Goal: Task Accomplishment & Management: Manage account settings

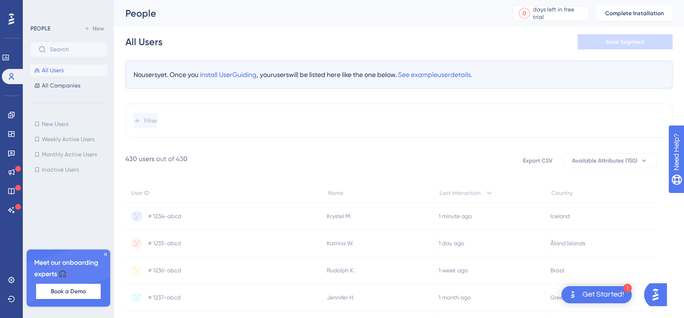
click at [106, 257] on icon at bounding box center [106, 254] width 6 height 6
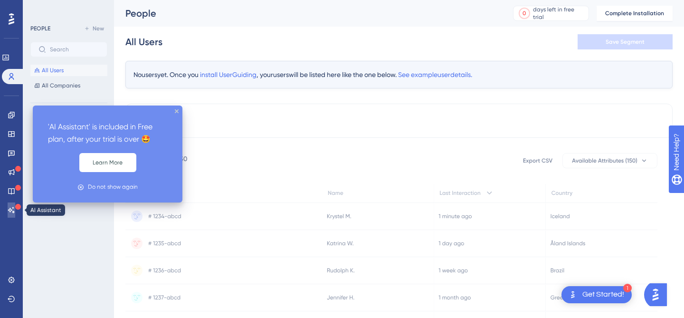
click at [10, 211] on icon at bounding box center [11, 210] width 7 height 6
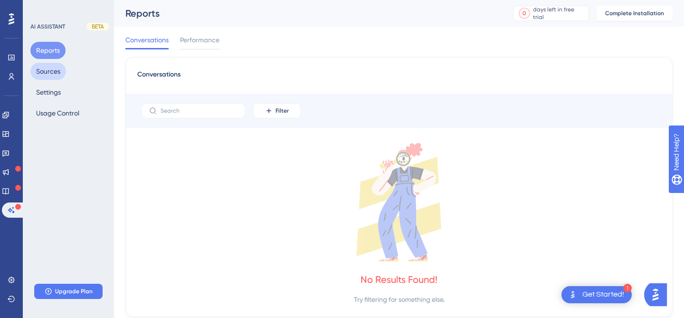
click at [57, 67] on button "Sources" at bounding box center [48, 71] width 36 height 17
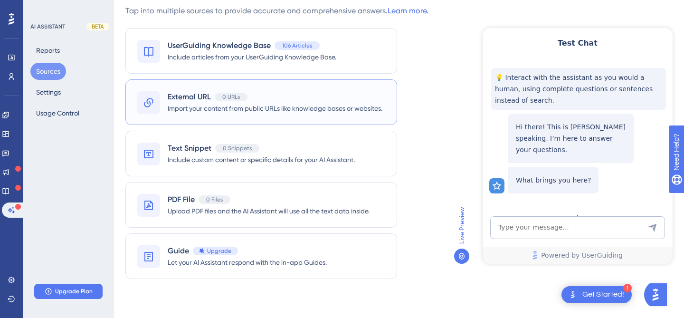
scroll to position [32, 0]
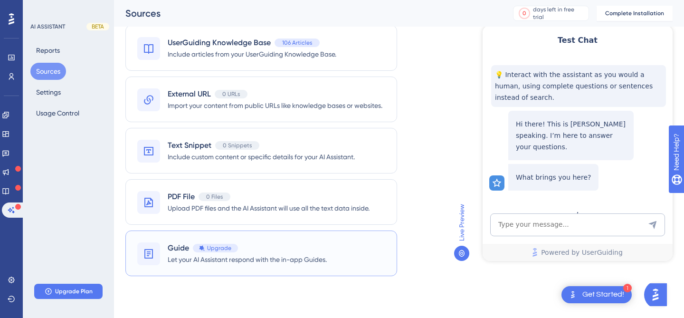
click at [273, 258] on span "Let your AI Assistant respond with the in-app Guides." at bounding box center [247, 259] width 159 height 11
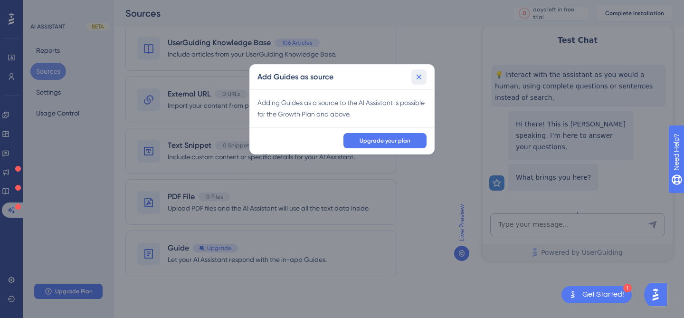
click at [419, 82] on button at bounding box center [419, 76] width 15 height 15
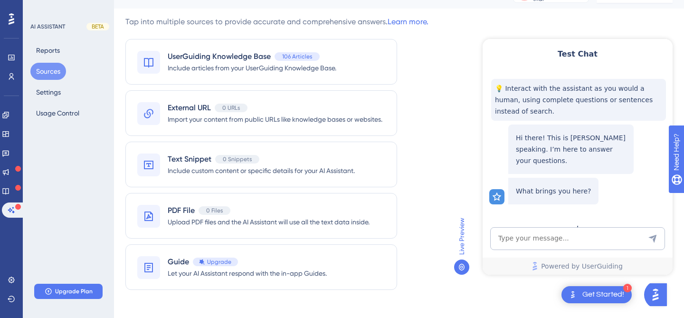
scroll to position [0, 0]
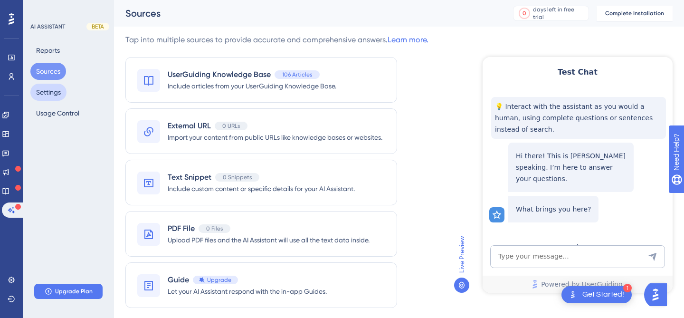
click at [62, 96] on button "Settings" at bounding box center [48, 92] width 36 height 17
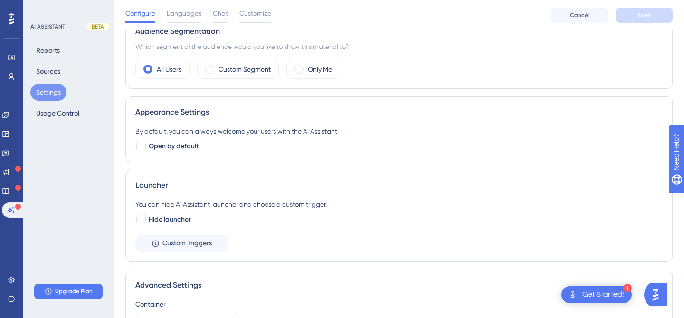
scroll to position [98, 0]
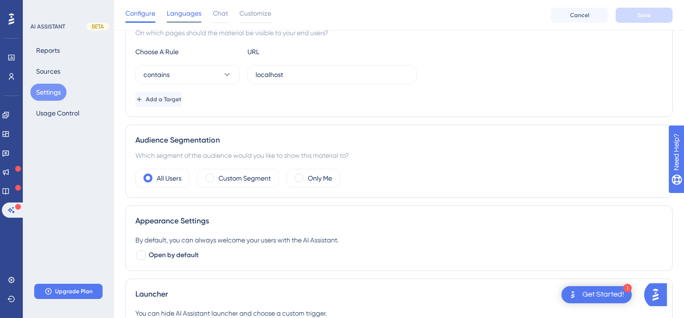
click at [179, 13] on span "Languages" at bounding box center [184, 13] width 35 height 11
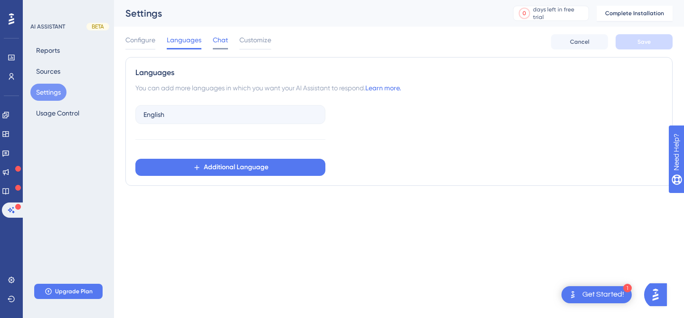
click at [215, 42] on span "Chat" at bounding box center [220, 39] width 15 height 11
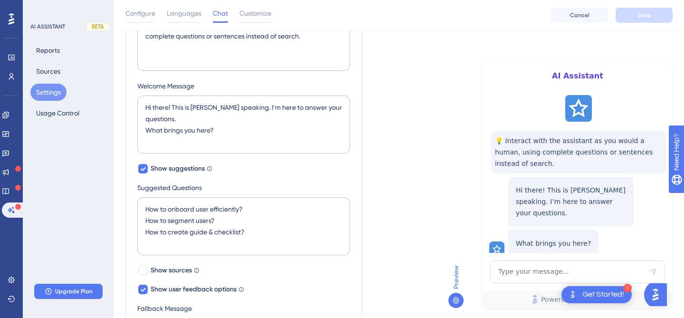
scroll to position [337, 0]
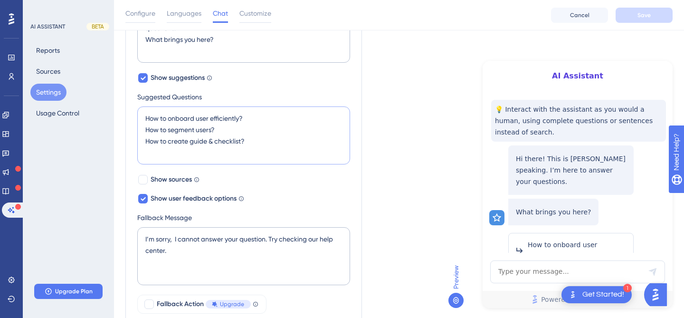
click at [262, 147] on textarea "How to onboard user efficiently? How to segment users? How to create guide & ch…" at bounding box center [243, 135] width 213 height 58
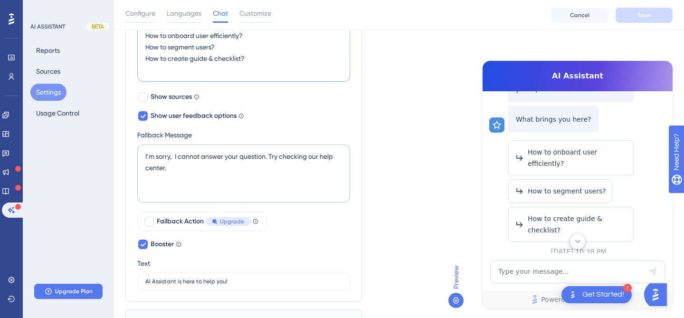
scroll to position [468, 0]
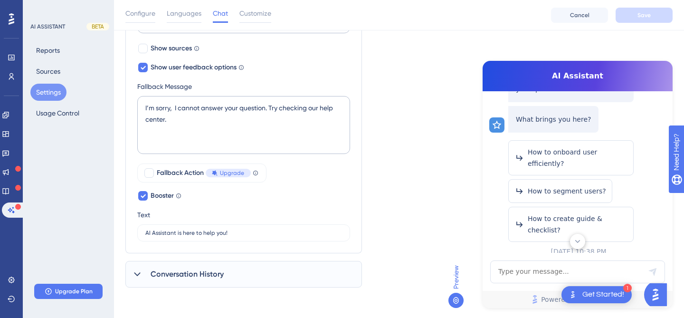
click at [67, 296] on button "Upgrade Plan" at bounding box center [68, 291] width 68 height 15
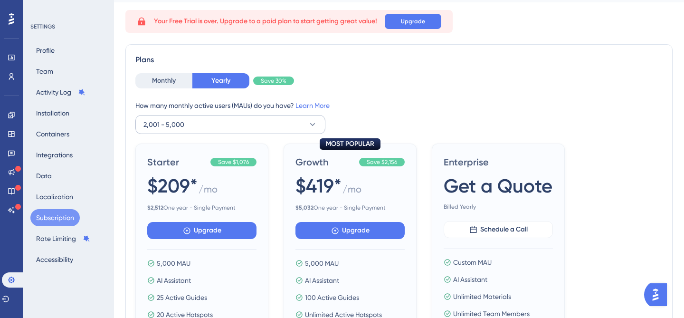
scroll to position [29, 0]
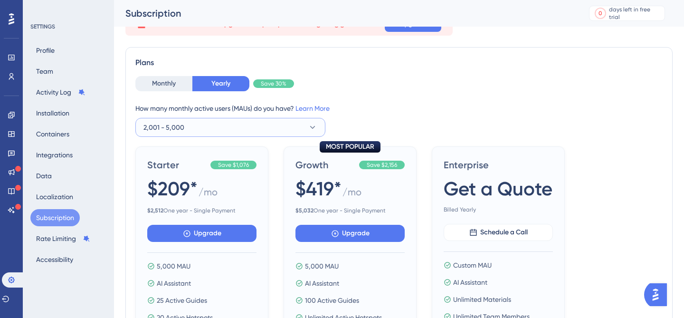
click at [217, 130] on button "2,001 - 5,000" at bounding box center [230, 127] width 190 height 19
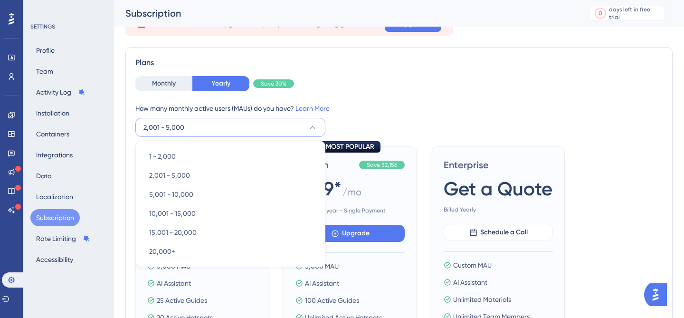
scroll to position [73, 0]
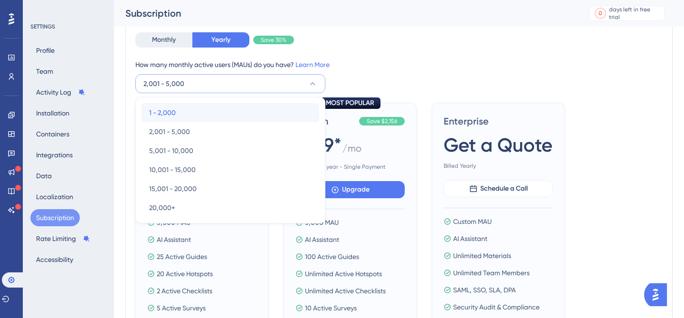
click at [212, 112] on div "1 - 2,000 1 - 2,000" at bounding box center [230, 112] width 163 height 19
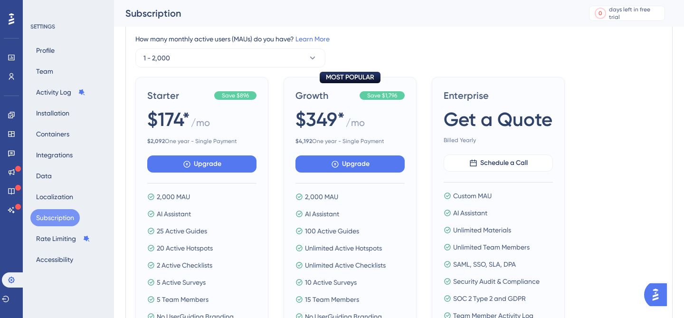
scroll to position [76, 0]
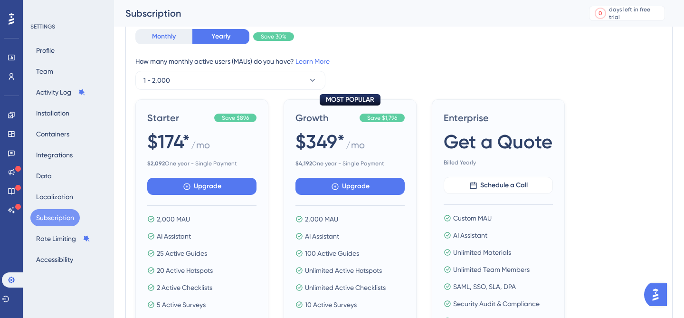
click at [172, 40] on button "Monthly" at bounding box center [163, 36] width 57 height 15
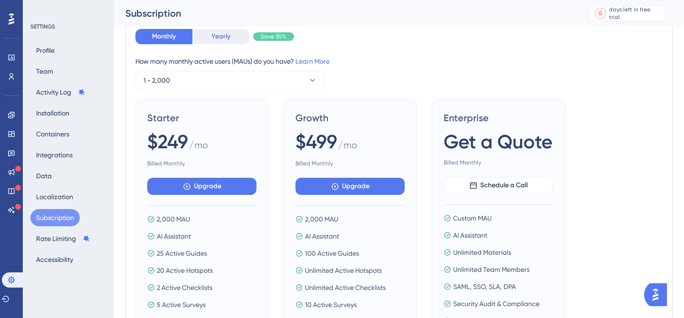
click at [226, 36] on button "Yearly" at bounding box center [221, 36] width 57 height 15
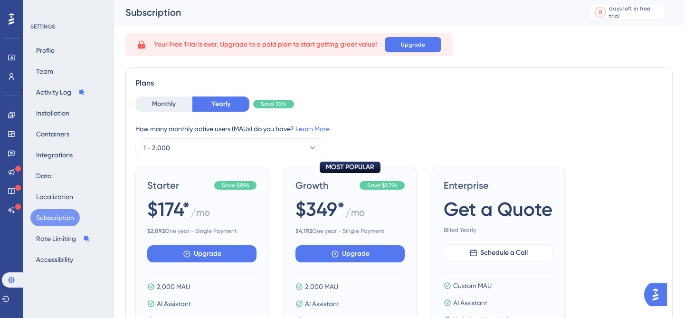
scroll to position [0, 0]
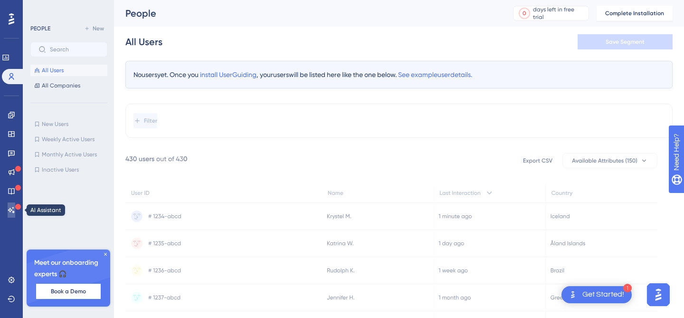
click at [8, 213] on icon at bounding box center [12, 210] width 8 height 8
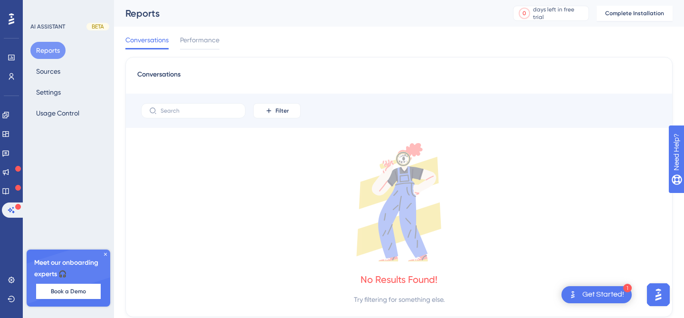
click at [103, 253] on icon at bounding box center [106, 254] width 6 height 6
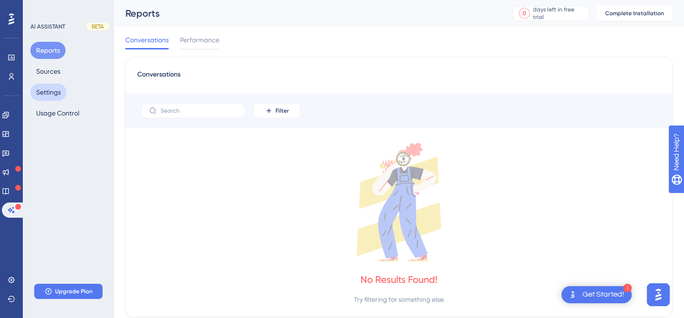
click at [64, 96] on button "Settings" at bounding box center [48, 92] width 36 height 17
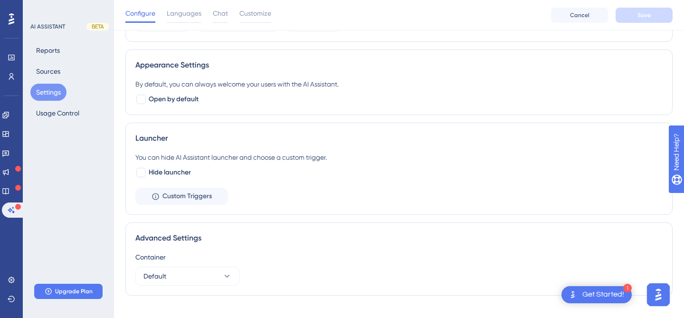
scroll to position [270, 0]
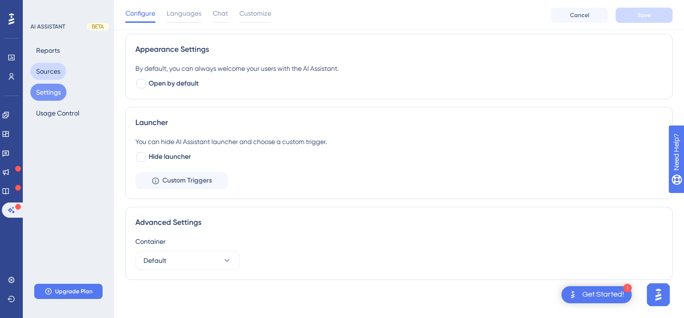
click at [57, 72] on button "Sources" at bounding box center [48, 71] width 36 height 17
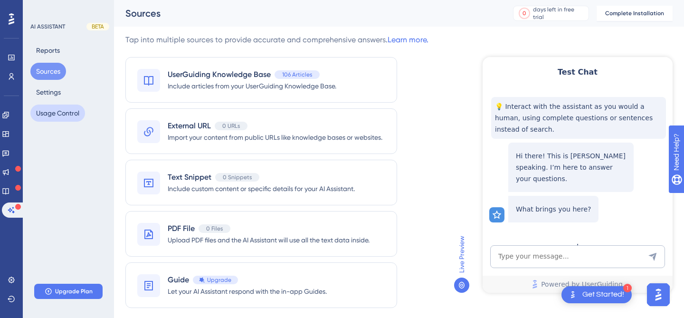
click at [58, 110] on button "Usage Control" at bounding box center [57, 113] width 55 height 17
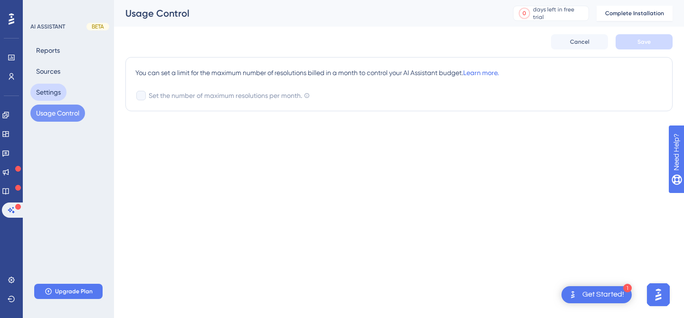
click at [58, 90] on button "Settings" at bounding box center [48, 92] width 36 height 17
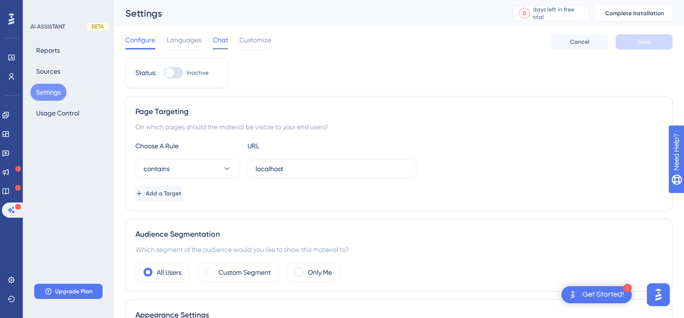
click at [216, 39] on span "Chat" at bounding box center [220, 39] width 15 height 11
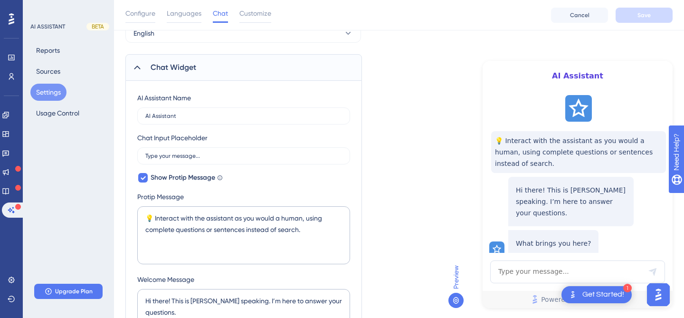
scroll to position [72, 0]
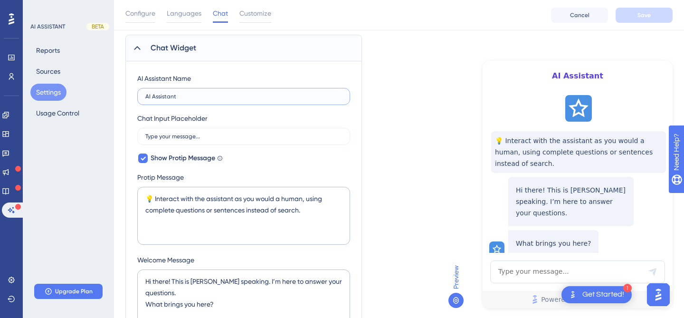
click at [215, 94] on input "AI Assistant" at bounding box center [243, 96] width 197 height 7
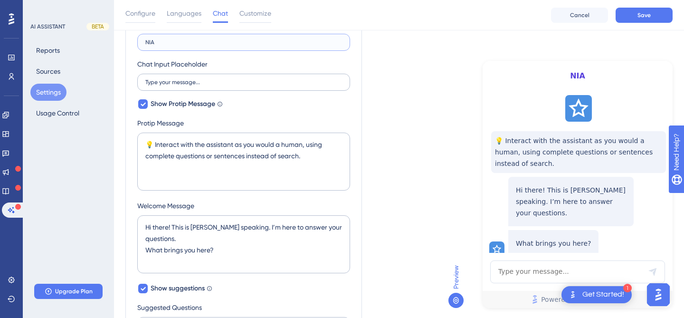
scroll to position [125, 0]
type input "NIA"
click at [183, 83] on input "Type your message..." at bounding box center [243, 83] width 197 height 7
type input "Type your message..."
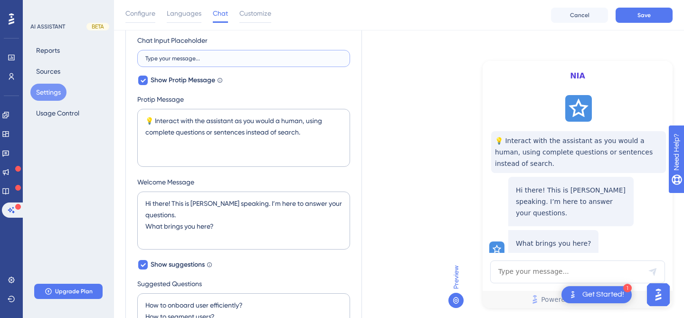
scroll to position [153, 0]
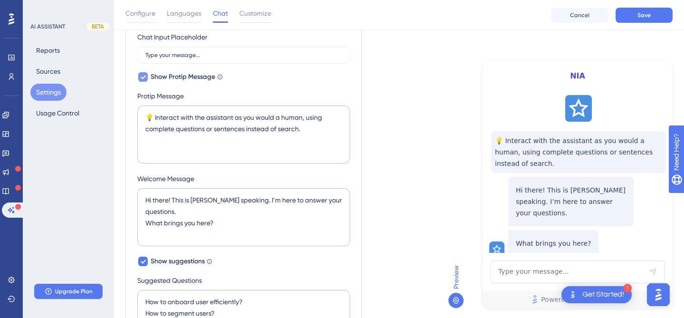
click at [141, 77] on icon at bounding box center [143, 78] width 5 height 4
checkbox input "false"
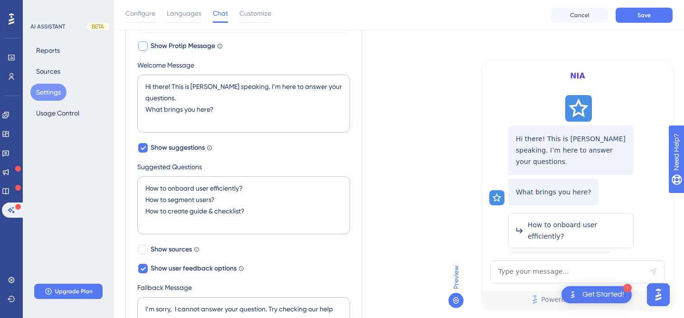
scroll to position [184, 0]
drag, startPoint x: 221, startPoint y: 112, endPoint x: 130, endPoint y: 82, distance: 95.9
click at [130, 82] on div "AI Assistant Name NIA Chat Input Placeholder Type your message... Show Protip M…" at bounding box center [243, 201] width 237 height 505
paste textarea ". Got a question? I'm here to help 😁️"
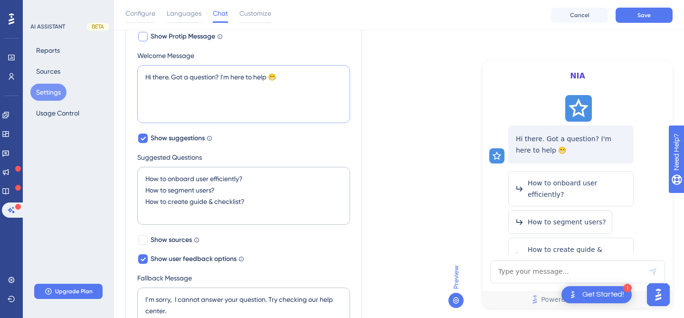
scroll to position [198, 0]
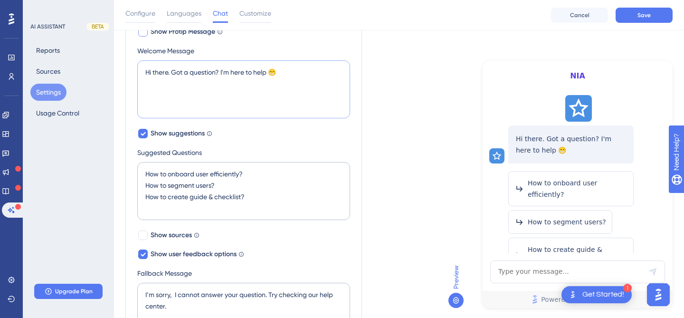
type textarea "Hi there. Got a question? I'm here to help 😁️"
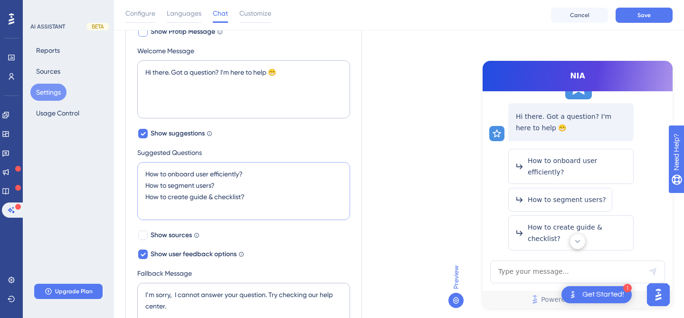
scroll to position [42, 0]
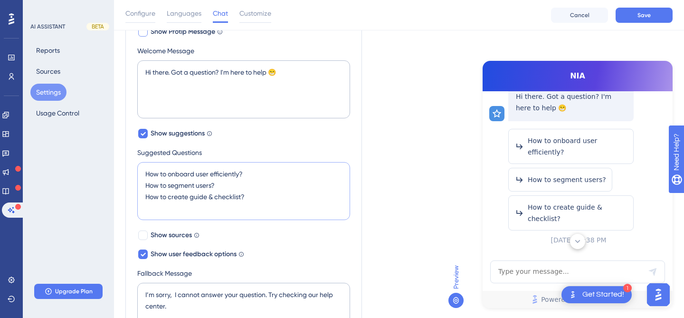
drag, startPoint x: 244, startPoint y: 173, endPoint x: 131, endPoint y: 177, distance: 113.2
click at [131, 177] on div "AI Assistant Name NIA Chat Input Placeholder Type your message... Show Protip M…" at bounding box center [243, 187] width 237 height 505
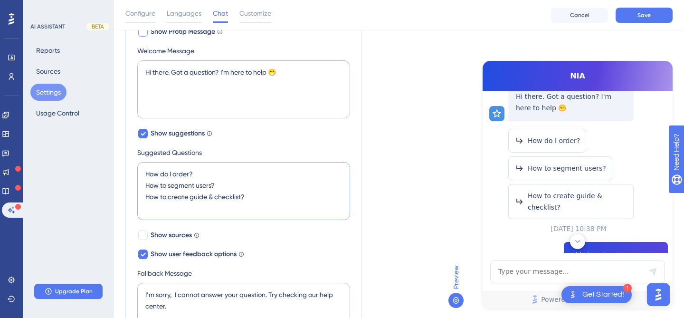
drag, startPoint x: 160, startPoint y: 184, endPoint x: 240, endPoint y: 186, distance: 79.4
click at [240, 186] on textarea "How do I order? How to segment users? How to create guide & checklist?" at bounding box center [243, 191] width 213 height 58
drag, startPoint x: 171, startPoint y: 195, endPoint x: 254, endPoint y: 198, distance: 83.2
click at [254, 198] on textarea "How do I order? How do I change my meals? How to create guide & checklist?" at bounding box center [243, 191] width 213 height 58
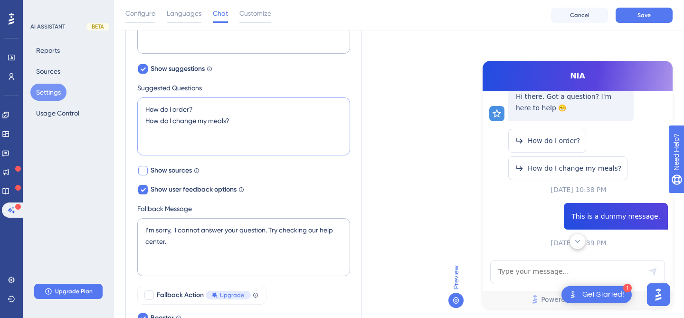
scroll to position [273, 0]
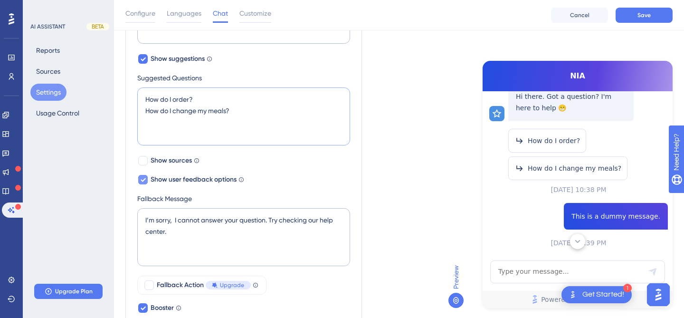
type textarea "How do I order? How do I change my meals?"
click at [140, 178] on icon at bounding box center [143, 180] width 6 height 8
checkbox input "false"
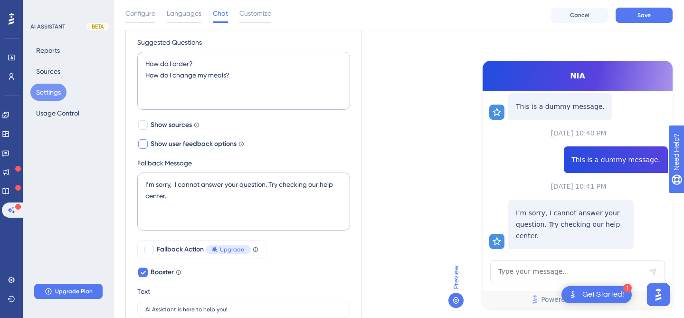
scroll to position [329, 0]
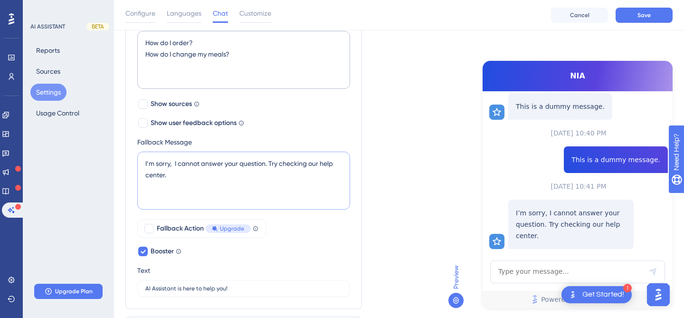
drag, startPoint x: 188, startPoint y: 181, endPoint x: 128, endPoint y: 149, distance: 67.4
click at [128, 149] on div "AI Assistant Name NIA Chat Input Placeholder Type your message... Show Protip M…" at bounding box center [243, 56] width 237 height 505
paste textarea "Hmm 🤔️… I wasn’t quite able to find the right answer this time. Let’s see how w…"
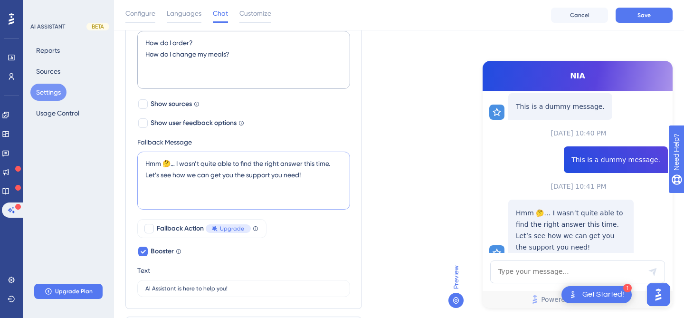
scroll to position [352, 0]
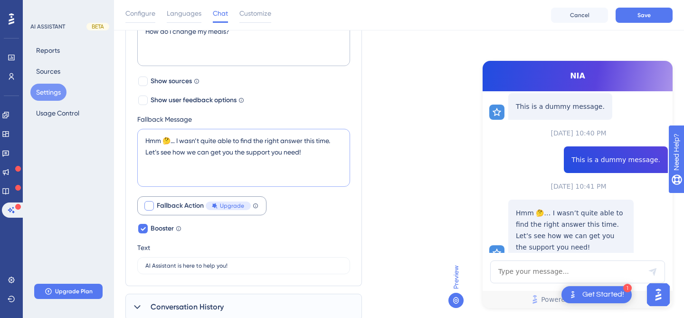
type textarea "Hmm 🤔️… I wasn’t quite able to find the right answer this time. Let’s see how w…"
click at [151, 206] on div at bounding box center [149, 206] width 10 height 10
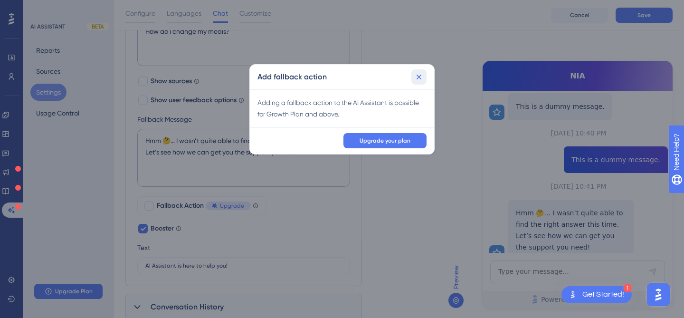
click at [419, 75] on icon at bounding box center [419, 77] width 10 height 10
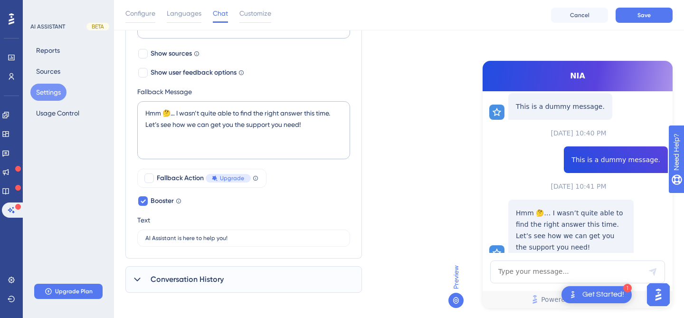
scroll to position [385, 0]
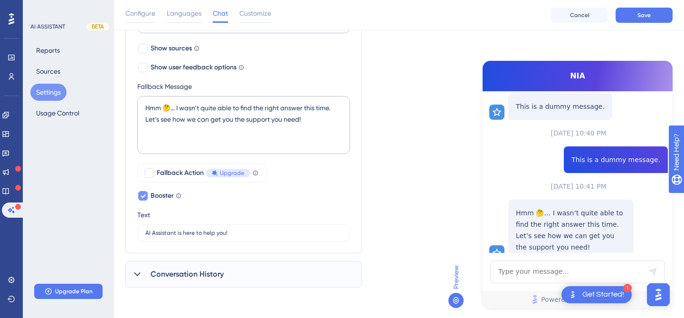
click at [144, 194] on icon at bounding box center [143, 196] width 6 height 8
checkbox input "false"
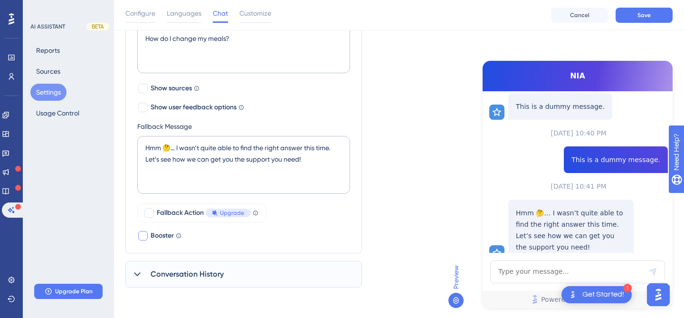
scroll to position [345, 0]
click at [186, 272] on span "Conversation History" at bounding box center [187, 274] width 73 height 11
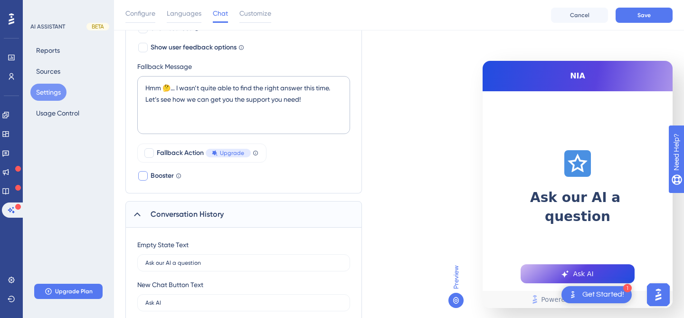
scroll to position [441, 0]
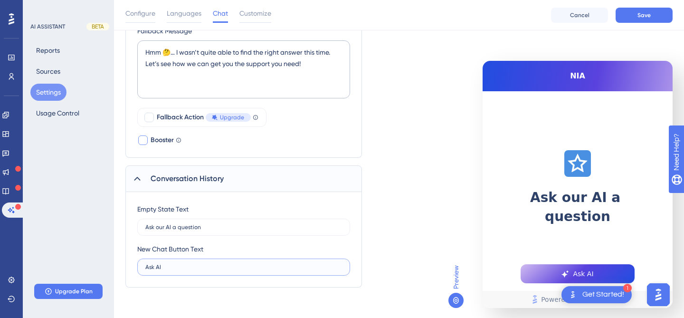
click at [179, 266] on input "Ask AI" at bounding box center [243, 267] width 197 height 7
type input "Ask NIA"
click at [183, 229] on input "Ask our AI a question" at bounding box center [243, 227] width 197 height 7
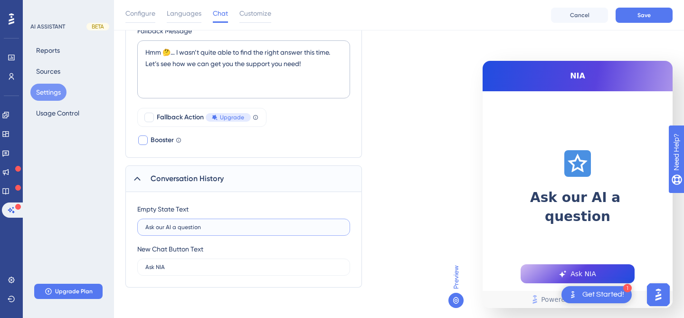
click at [171, 229] on input "Ask our AI a question" at bounding box center [243, 227] width 197 height 7
drag, startPoint x: 210, startPoint y: 229, endPoint x: 129, endPoint y: 226, distance: 80.9
click at [129, 226] on div "Empty State Text Ask our NIA a question New Chat Button Text Ask NIA" at bounding box center [243, 240] width 237 height 96
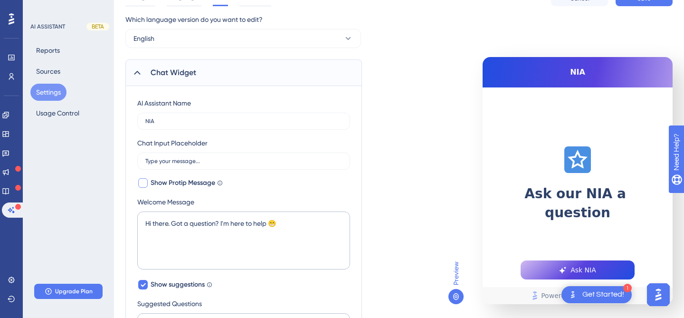
scroll to position [0, 0]
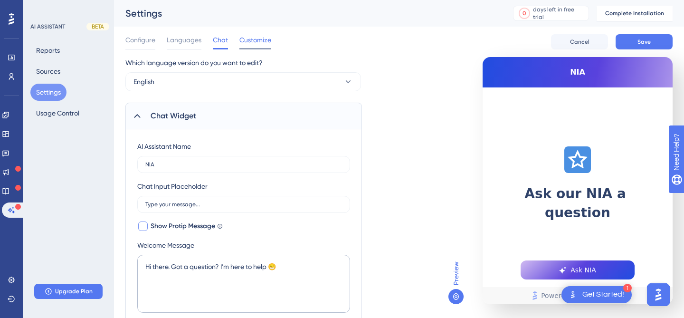
type input "Ask our NIA a question"
click at [250, 38] on span "Customize" at bounding box center [256, 39] width 32 height 11
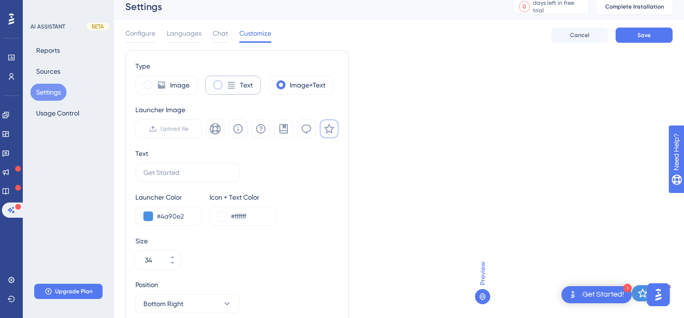
scroll to position [22, 0]
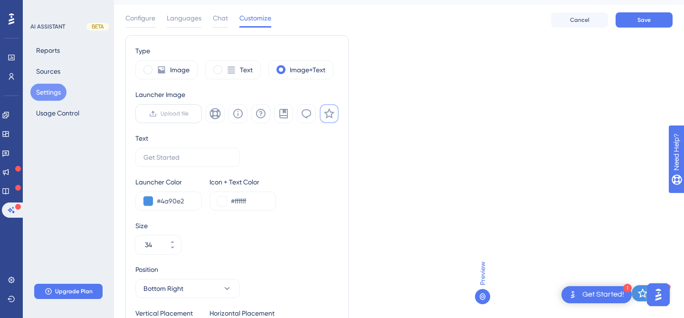
click at [193, 109] on label "Upload file" at bounding box center [168, 113] width 67 height 19
click at [189, 114] on input "Upload file" at bounding box center [189, 114] width 0 height 0
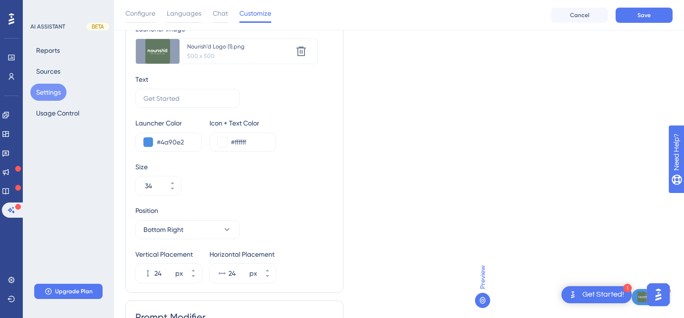
scroll to position [0, 0]
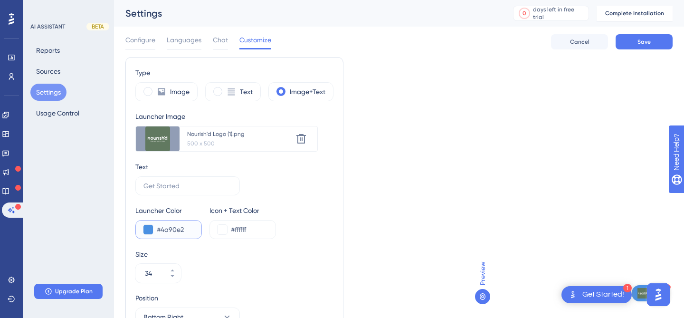
click at [170, 230] on input "#4a90e2" at bounding box center [175, 229] width 37 height 11
paste input "617960"
type input "#617960"
click at [648, 41] on span "Save" at bounding box center [644, 42] width 13 height 8
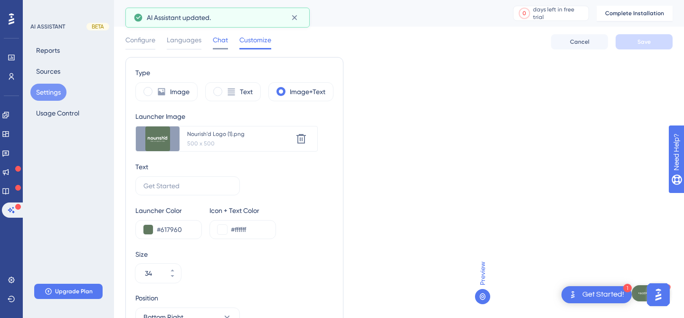
click at [218, 41] on span "Chat" at bounding box center [220, 39] width 15 height 11
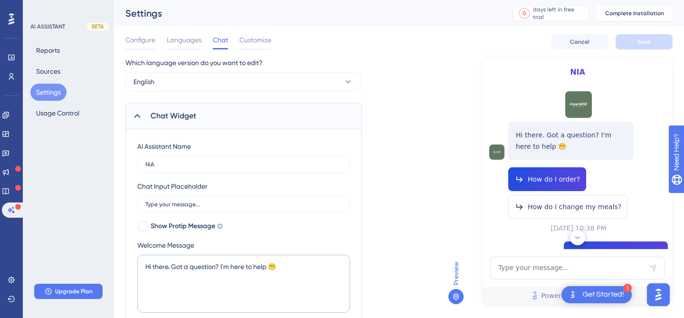
click at [531, 179] on span "How do I order?" at bounding box center [554, 178] width 52 height 11
click at [562, 177] on span "How do I order?" at bounding box center [554, 178] width 52 height 11
click at [575, 238] on icon at bounding box center [578, 238] width 10 height 10
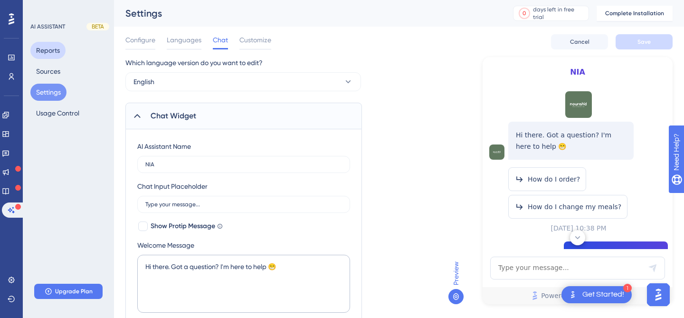
click at [43, 50] on button "Reports" at bounding box center [47, 50] width 35 height 17
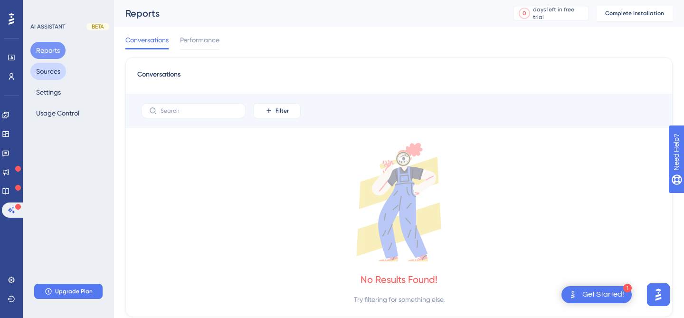
click at [45, 64] on button "Sources" at bounding box center [48, 71] width 36 height 17
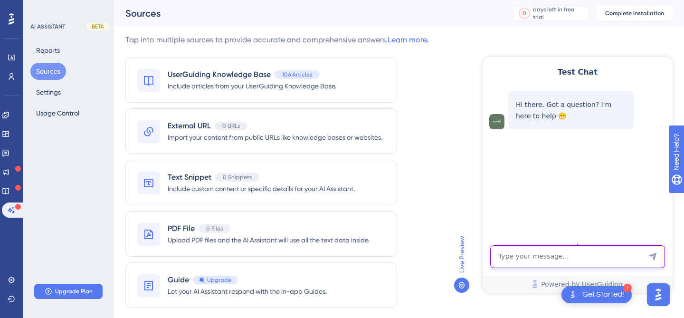
click at [584, 260] on textarea "AI Assistant Text Input" at bounding box center [578, 256] width 175 height 23
type textarea "you ordered meals for me which I didn't want!"
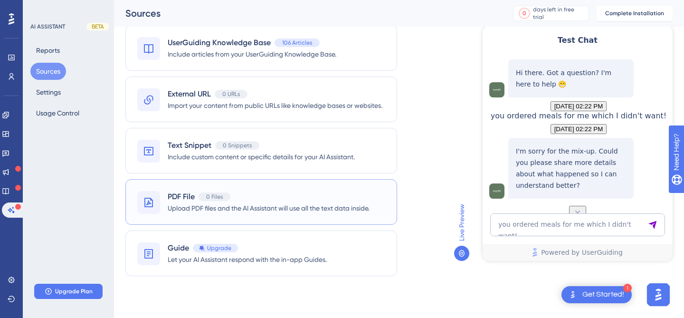
scroll to position [48, 0]
click at [10, 173] on icon at bounding box center [6, 172] width 8 height 8
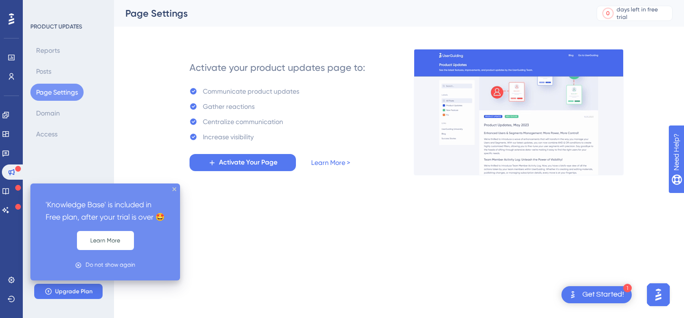
click at [15, 189] on icon at bounding box center [18, 188] width 6 height 6
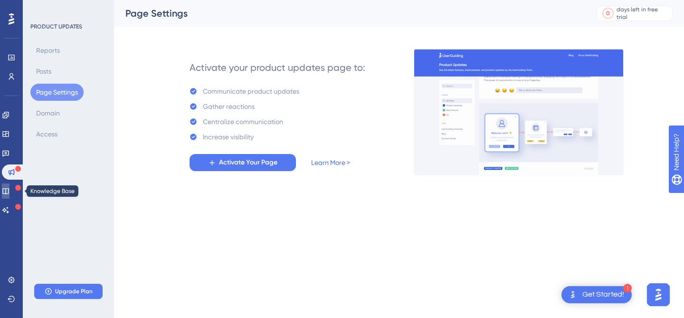
click at [9, 189] on icon at bounding box center [5, 191] width 6 height 6
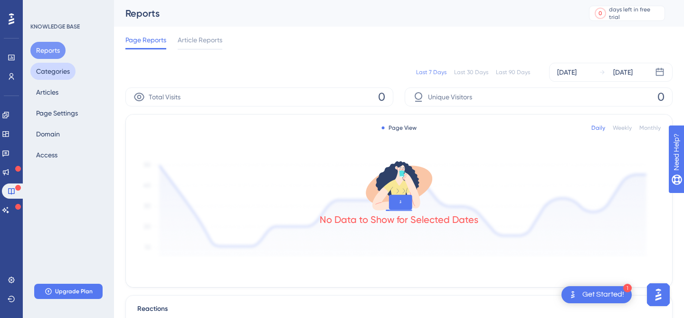
click at [48, 70] on button "Categories" at bounding box center [52, 71] width 45 height 17
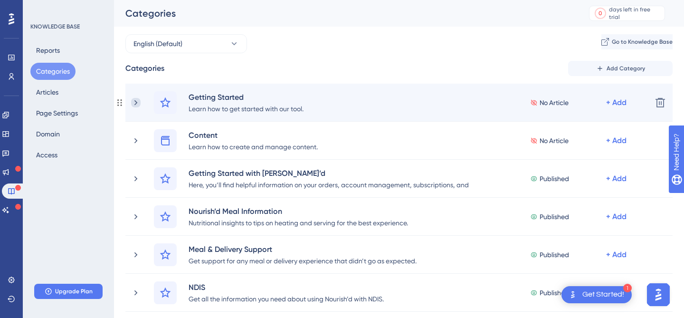
click at [138, 100] on icon at bounding box center [136, 103] width 10 height 10
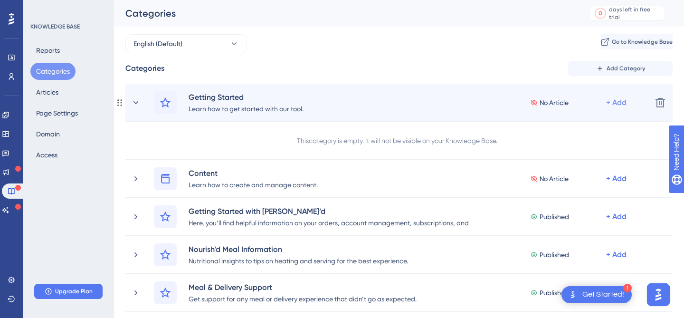
click at [621, 107] on div "+ Add" at bounding box center [617, 102] width 20 height 11
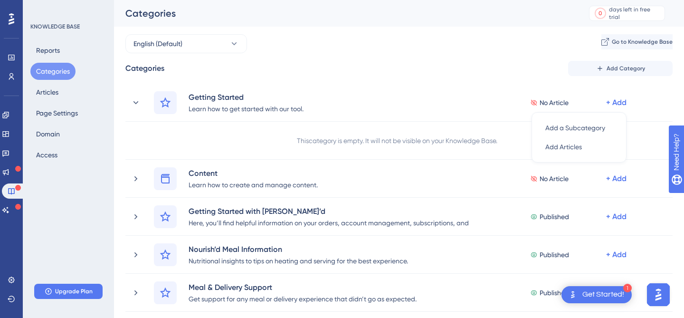
click at [458, 58] on div "English (Default) Go to Knowledge Base Categories Add Category Getting Started …" at bounding box center [399, 304] width 548 height 540
click at [0, 0] on icon at bounding box center [0, 0] width 0 height 0
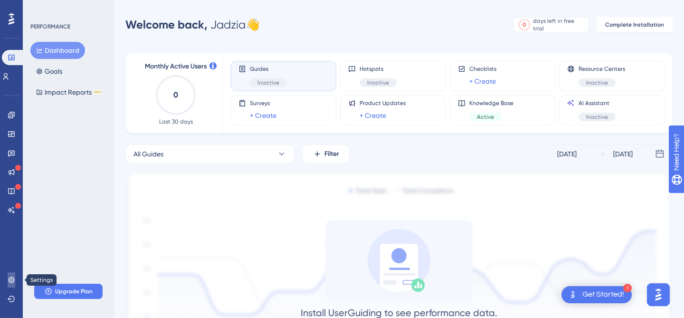
click at [11, 281] on icon at bounding box center [12, 280] width 8 height 8
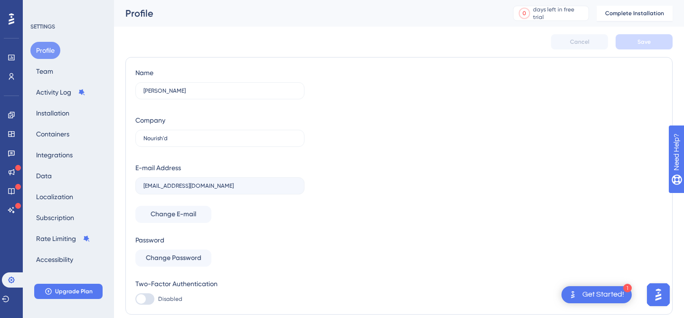
click at [598, 295] on div "Get Started!" at bounding box center [604, 294] width 42 height 10
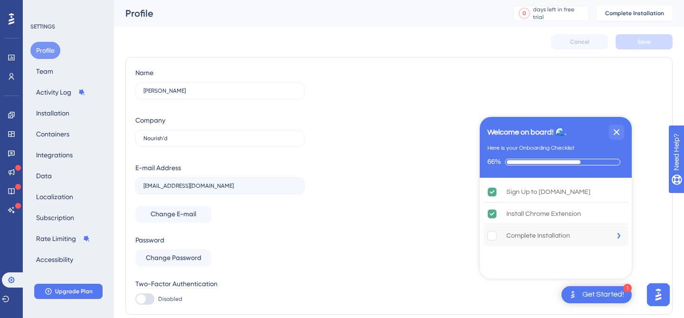
drag, startPoint x: 552, startPoint y: 235, endPoint x: 558, endPoint y: 239, distance: 7.3
click at [552, 235] on div "Complete Installation" at bounding box center [539, 235] width 64 height 11
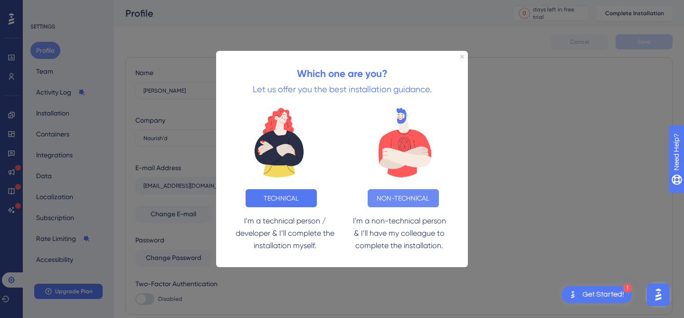
click at [430, 198] on button "NON-TECHNICAL" at bounding box center [403, 198] width 71 height 18
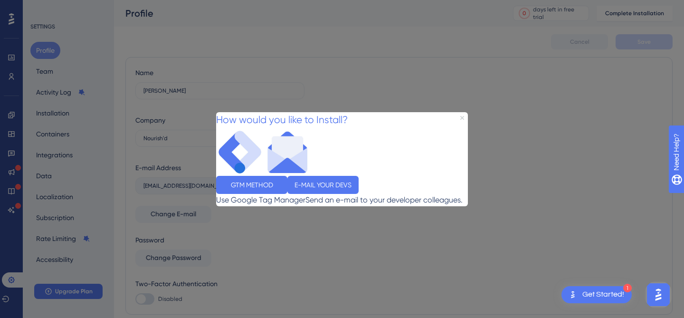
click at [461, 116] on icon "Close Preview" at bounding box center [463, 118] width 4 height 4
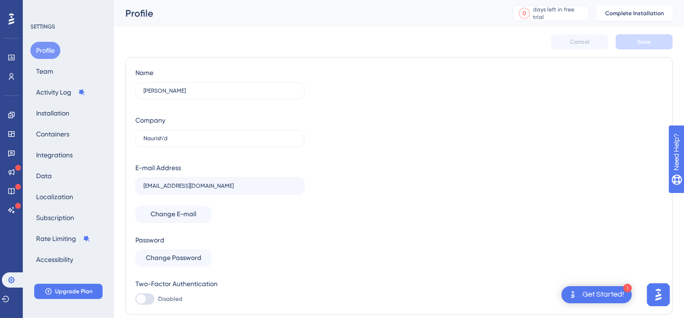
click at [654, 297] on img "Open AI Assistant Launcher" at bounding box center [658, 294] width 17 height 17
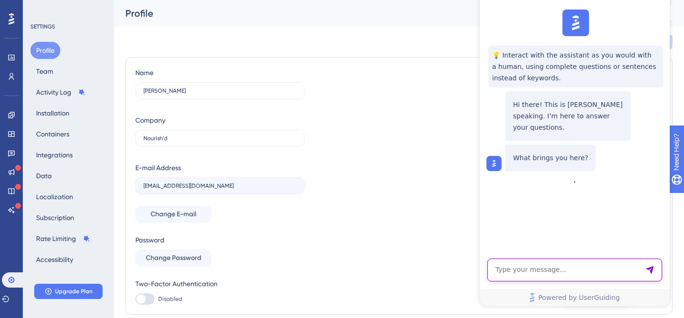
click at [589, 267] on textarea "AI Assistant Text Input" at bounding box center [575, 270] width 175 height 23
type textarea "hi there"
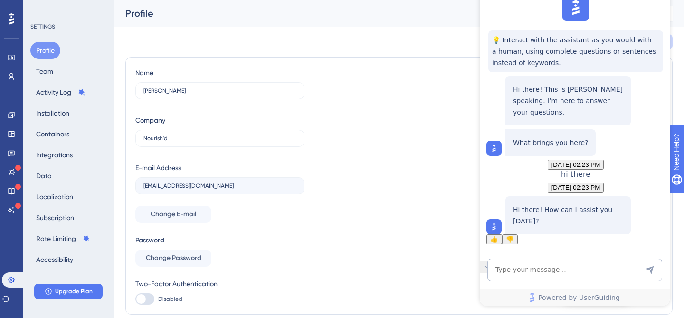
scroll to position [49, 0]
